Goal: Task Accomplishment & Management: Complete application form

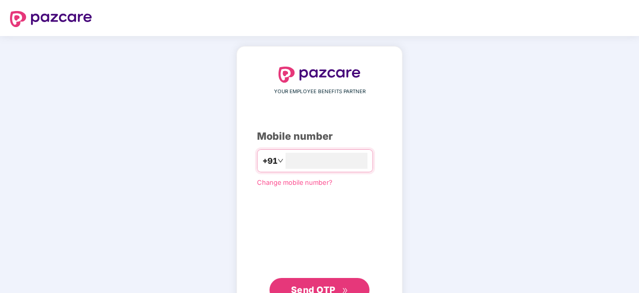
scroll to position [38, 0]
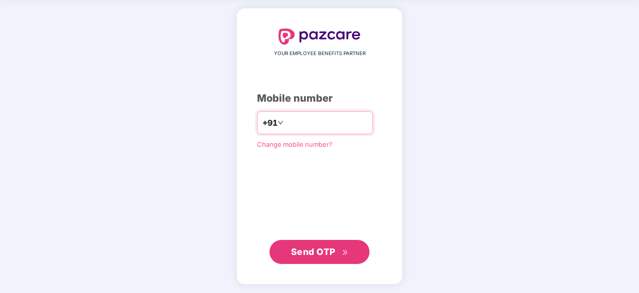
click at [335, 120] on input "number" at bounding box center [327, 123] width 82 height 16
type input "**********"
click at [332, 246] on span "Send OTP" at bounding box center [313, 251] width 45 height 11
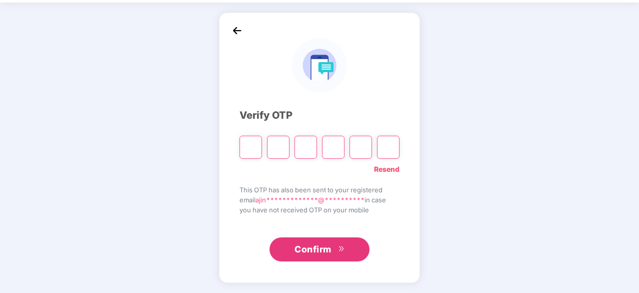
scroll to position [33, 0]
type input "*"
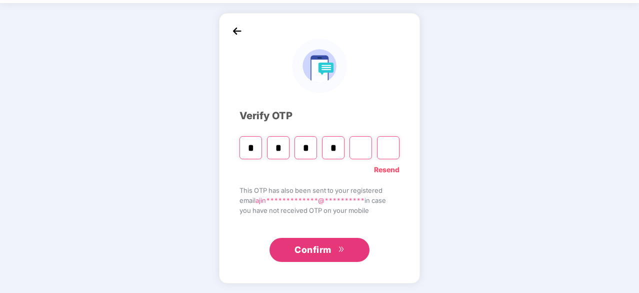
type input "*"
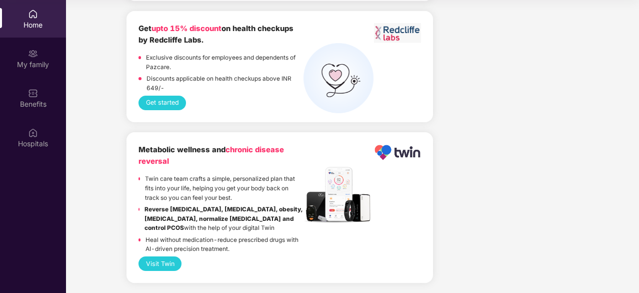
scroll to position [2768, 0]
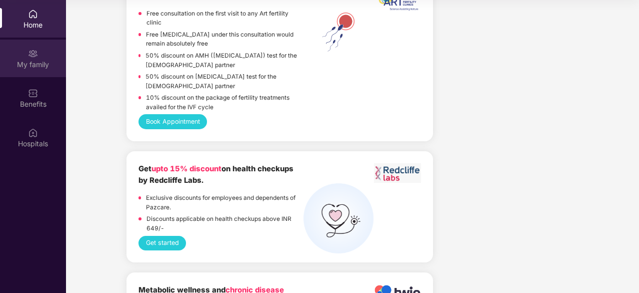
click at [34, 61] on div "My family" at bounding box center [33, 65] width 66 height 10
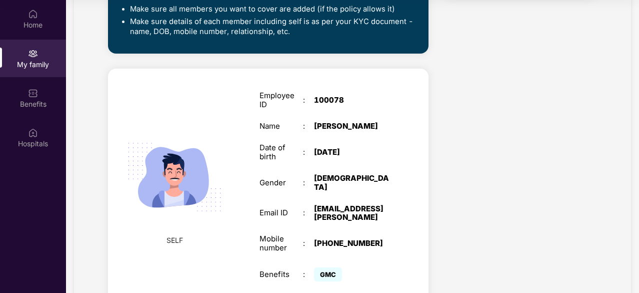
scroll to position [345, 0]
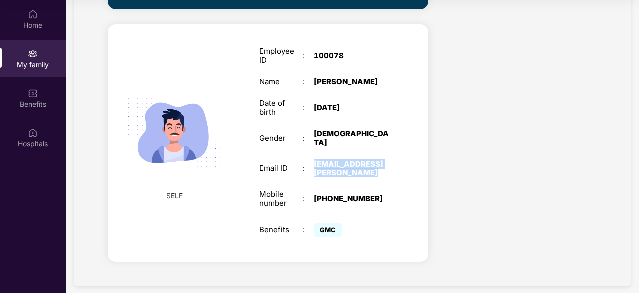
drag, startPoint x: 370, startPoint y: 165, endPoint x: 307, endPoint y: 148, distance: 65.6
click at [307, 148] on div "Employee ID : 100078 Name : [PERSON_NAME] Date of birth : [DEMOGRAPHIC_DATA] Ge…" at bounding box center [325, 142] width 150 height 217
click at [355, 160] on div "[EMAIL_ADDRESS][PERSON_NAME]" at bounding box center [352, 169] width 76 height 18
drag, startPoint x: 349, startPoint y: 57, endPoint x: 296, endPoint y: 56, distance: 53.0
click at [296, 56] on div "Employee ID : 100078" at bounding box center [325, 56] width 130 height 18
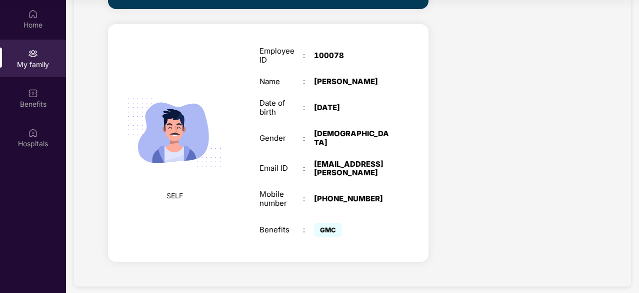
click at [322, 87] on div "Employee ID : 100078 Name : [PERSON_NAME] Date of birth : [DEMOGRAPHIC_DATA] Ge…" at bounding box center [325, 142] width 150 height 217
drag, startPoint x: 314, startPoint y: 82, endPoint x: 395, endPoint y: 78, distance: 81.1
click at [395, 78] on div "Employee ID : 100078 Name : [PERSON_NAME] Date of birth : [DEMOGRAPHIC_DATA] Ge…" at bounding box center [325, 142] width 150 height 217
click at [287, 220] on div "Benefits : GMC" at bounding box center [325, 229] width 130 height 19
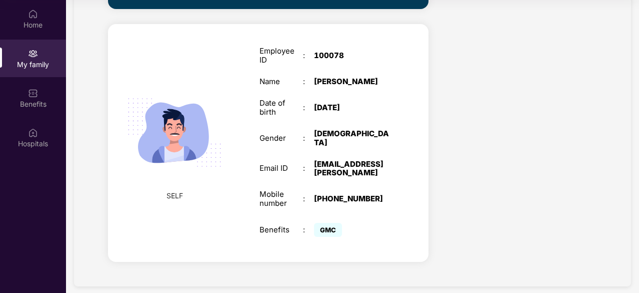
click at [329, 194] on div "[PHONE_NUMBER]" at bounding box center [352, 198] width 76 height 9
drag, startPoint x: 329, startPoint y: 189, endPoint x: 380, endPoint y: 188, distance: 50.5
click at [380, 194] on div "[PHONE_NUMBER]" at bounding box center [352, 198] width 76 height 9
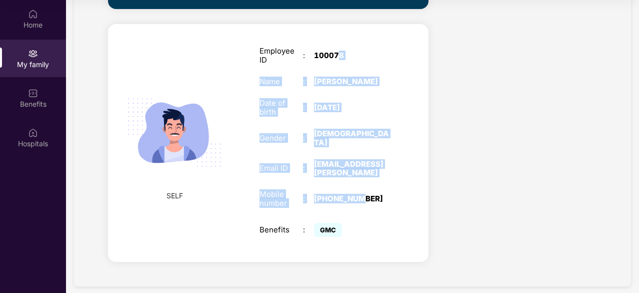
drag, startPoint x: 339, startPoint y: 40, endPoint x: 361, endPoint y: 176, distance: 137.9
click at [361, 176] on div "Employee ID : 100078 Name : [PERSON_NAME] Date of birth : [DEMOGRAPHIC_DATA] Ge…" at bounding box center [325, 142] width 150 height 217
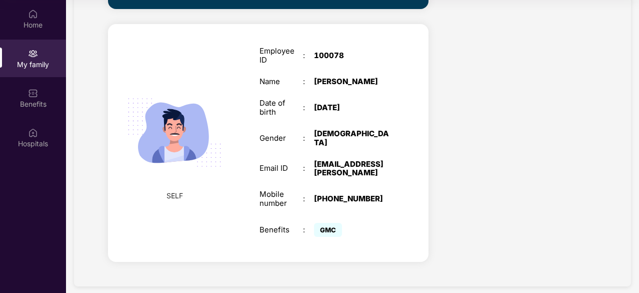
drag, startPoint x: 526, startPoint y: 157, endPoint x: 450, endPoint y: 14, distance: 162.4
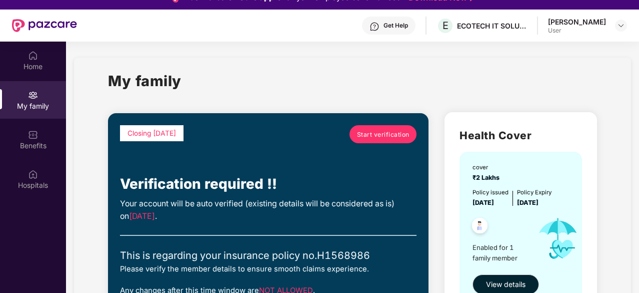
scroll to position [0, 0]
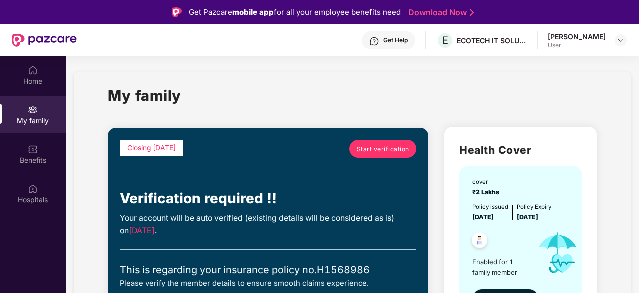
click at [365, 152] on span "Start verification" at bounding box center [383, 149] width 53 height 10
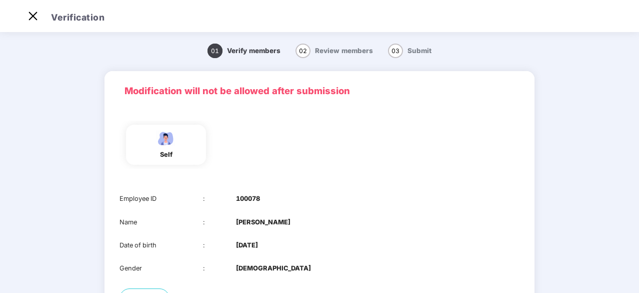
scroll to position [102, 0]
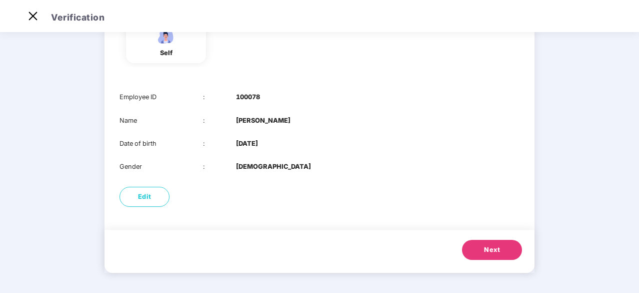
click at [479, 243] on button "Next" at bounding box center [492, 250] width 60 height 20
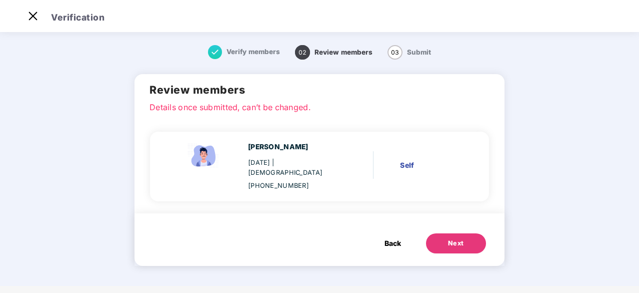
scroll to position [0, 0]
click at [435, 233] on button "Next" at bounding box center [456, 243] width 60 height 20
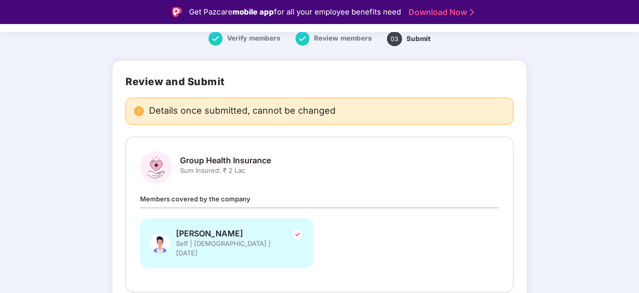
scroll to position [82, 0]
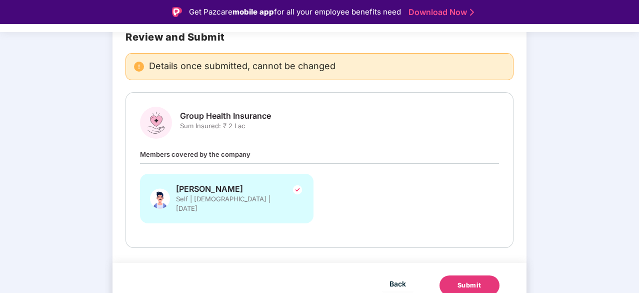
click at [450, 275] on button "Submit" at bounding box center [470, 285] width 60 height 20
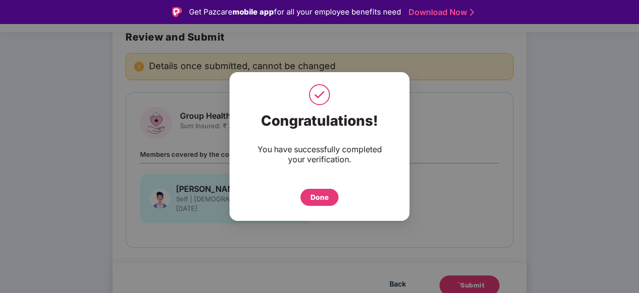
click at [326, 192] on div "Done" at bounding box center [320, 197] width 18 height 11
